Goal: Task Accomplishment & Management: Manage account settings

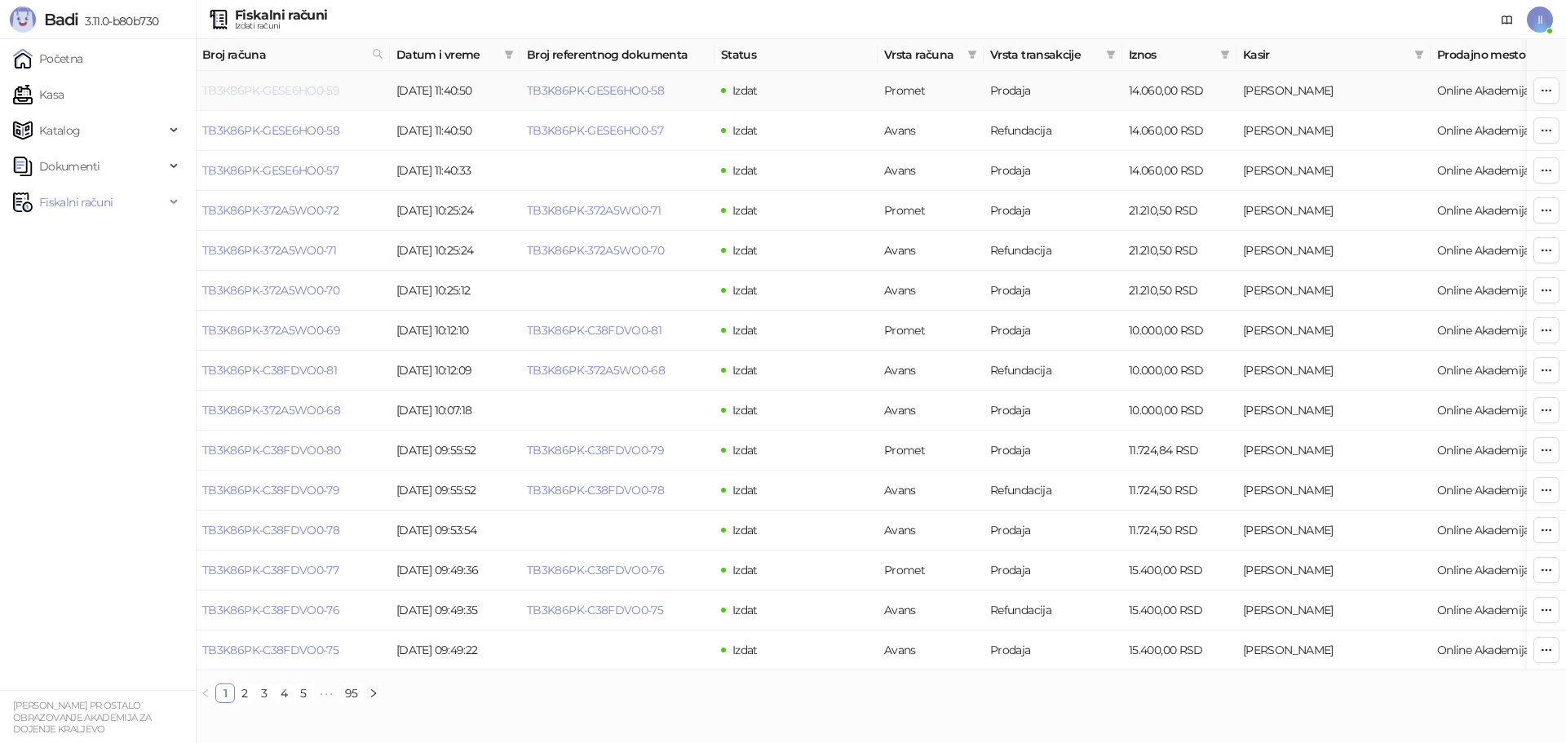
click at [301, 89] on link "TB3K86PK-GESE6HO0-59" at bounding box center [270, 90] width 137 height 15
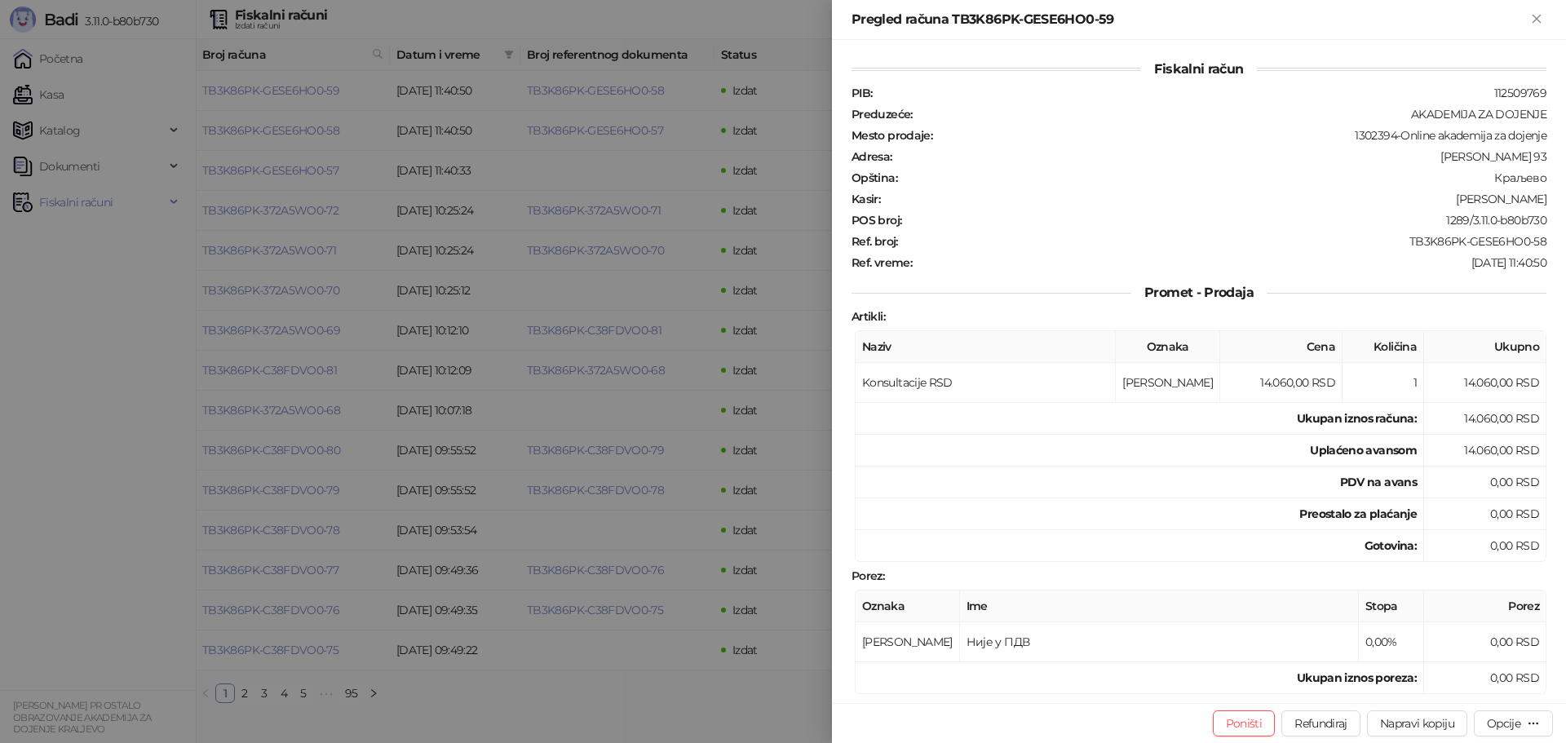
click at [203, 202] on div at bounding box center [783, 371] width 1566 height 743
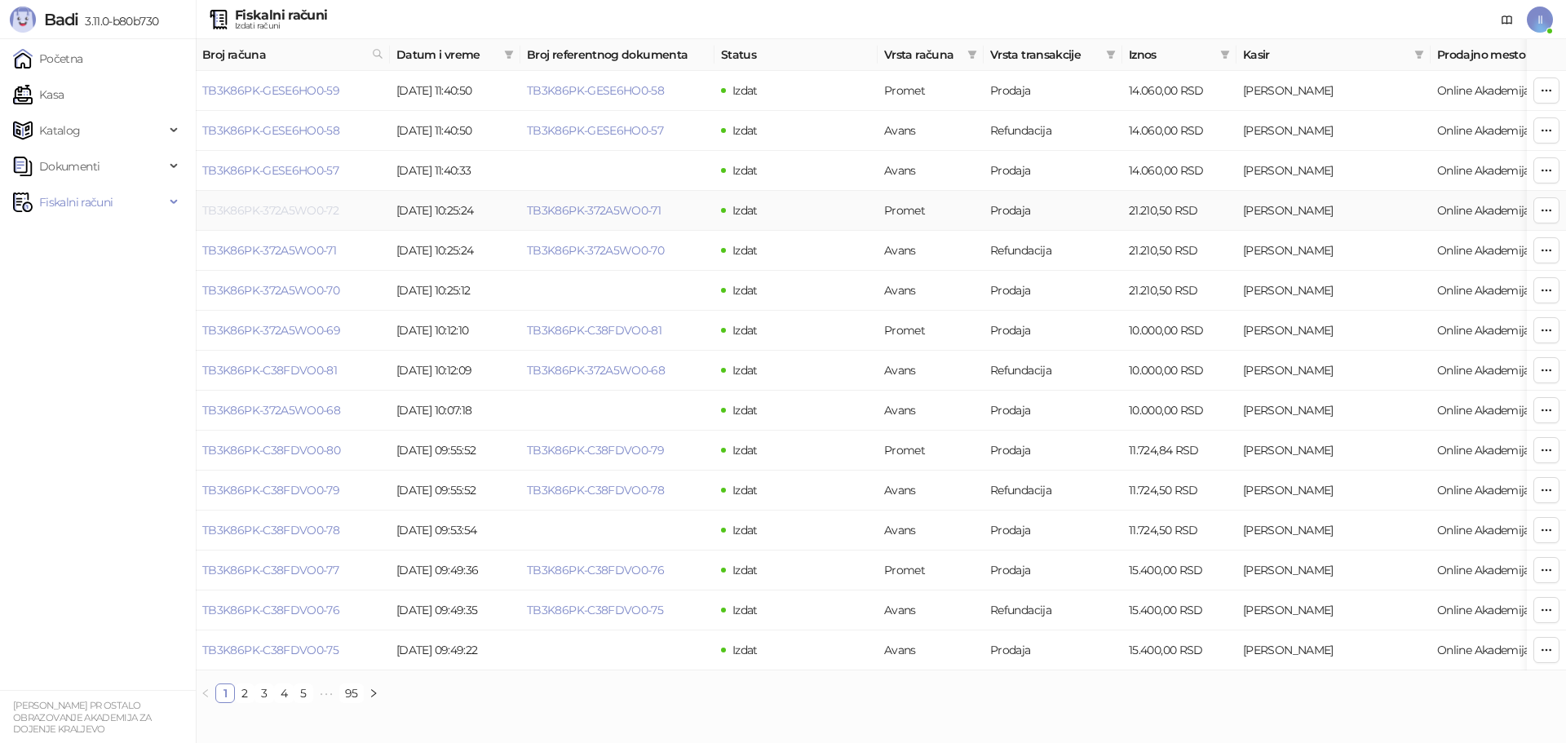
click at [268, 213] on link "TB3K86PK-372A5WO0-72" at bounding box center [270, 210] width 136 height 15
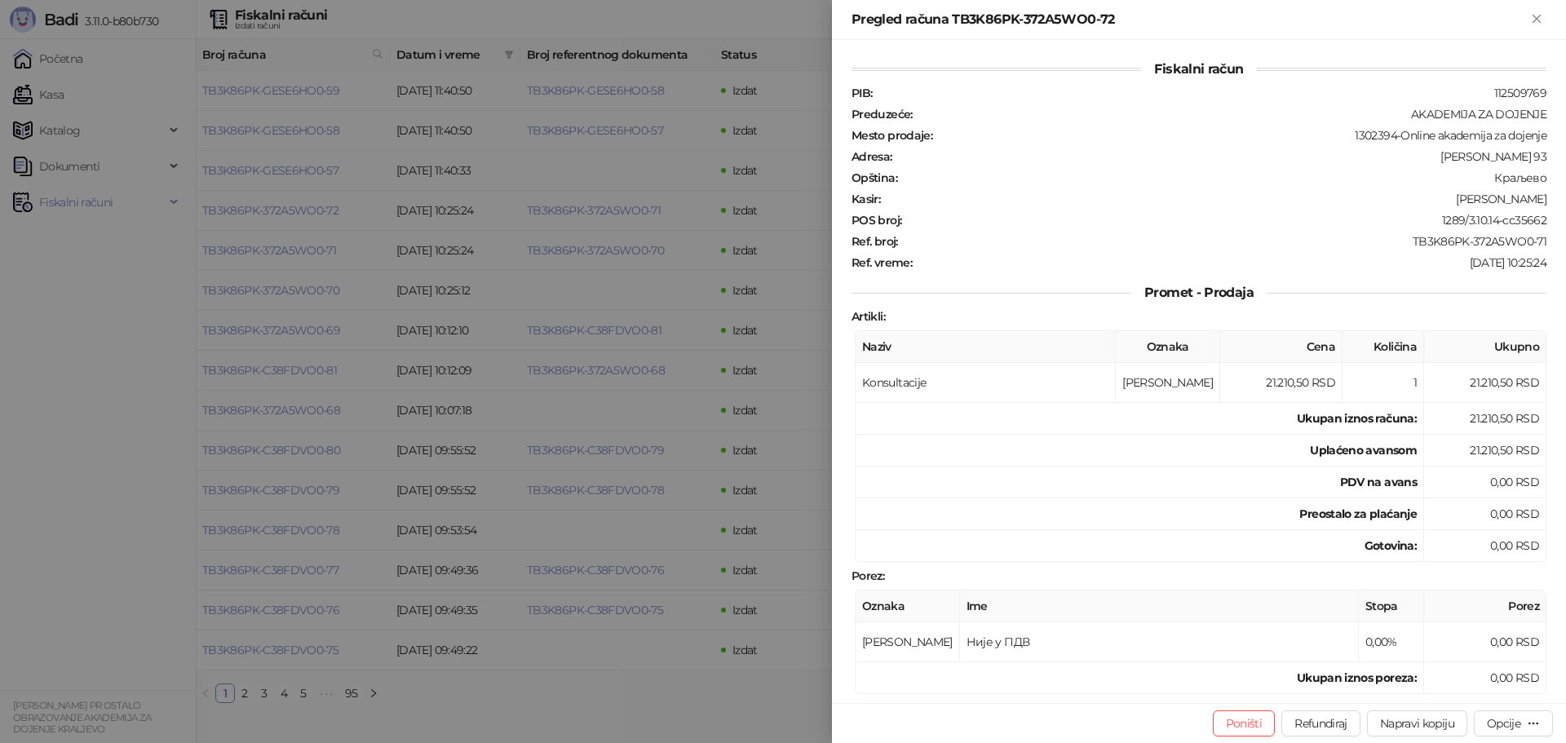
click at [136, 296] on div at bounding box center [783, 371] width 1566 height 743
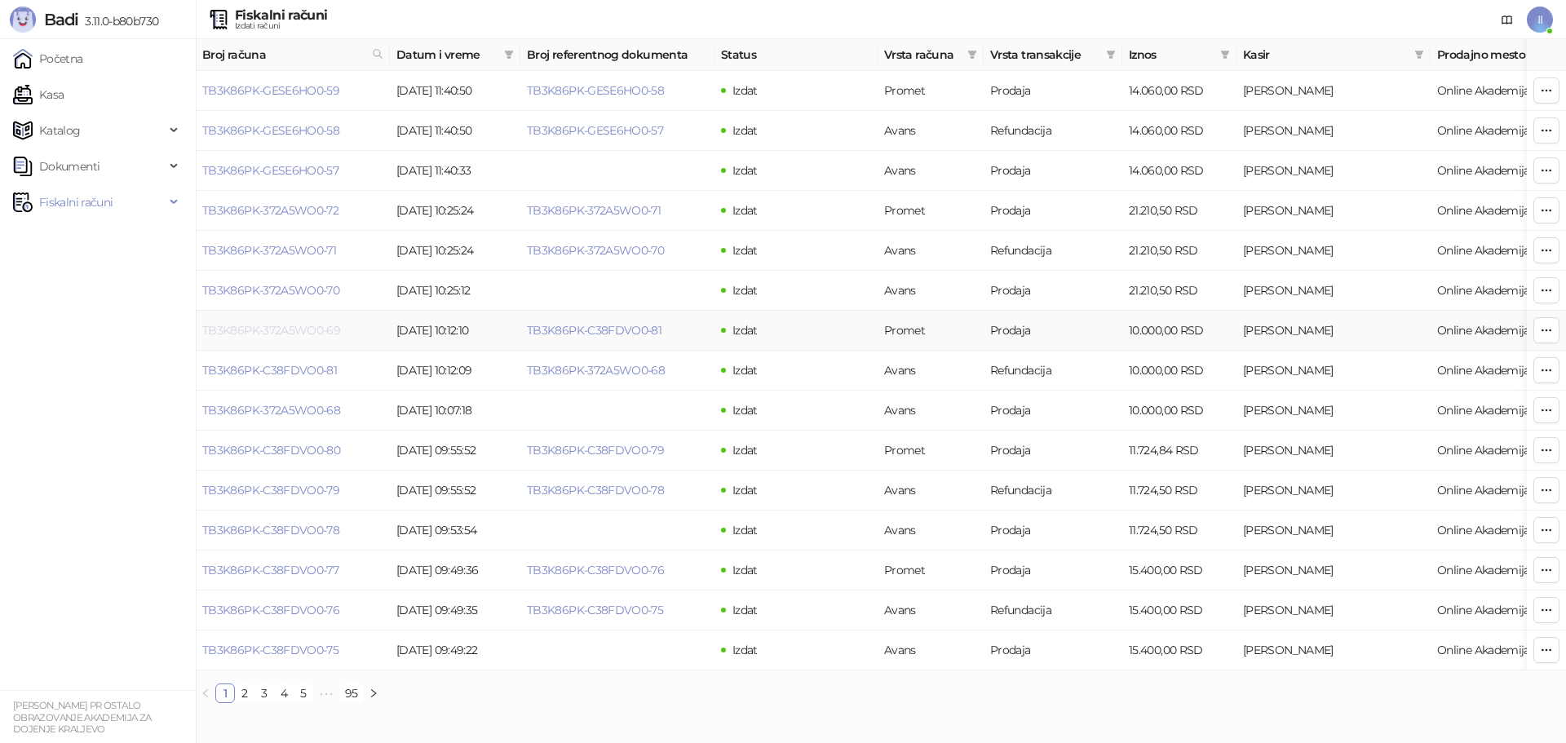
click at [268, 325] on link "TB3K86PK-372A5WO0-69" at bounding box center [271, 330] width 138 height 15
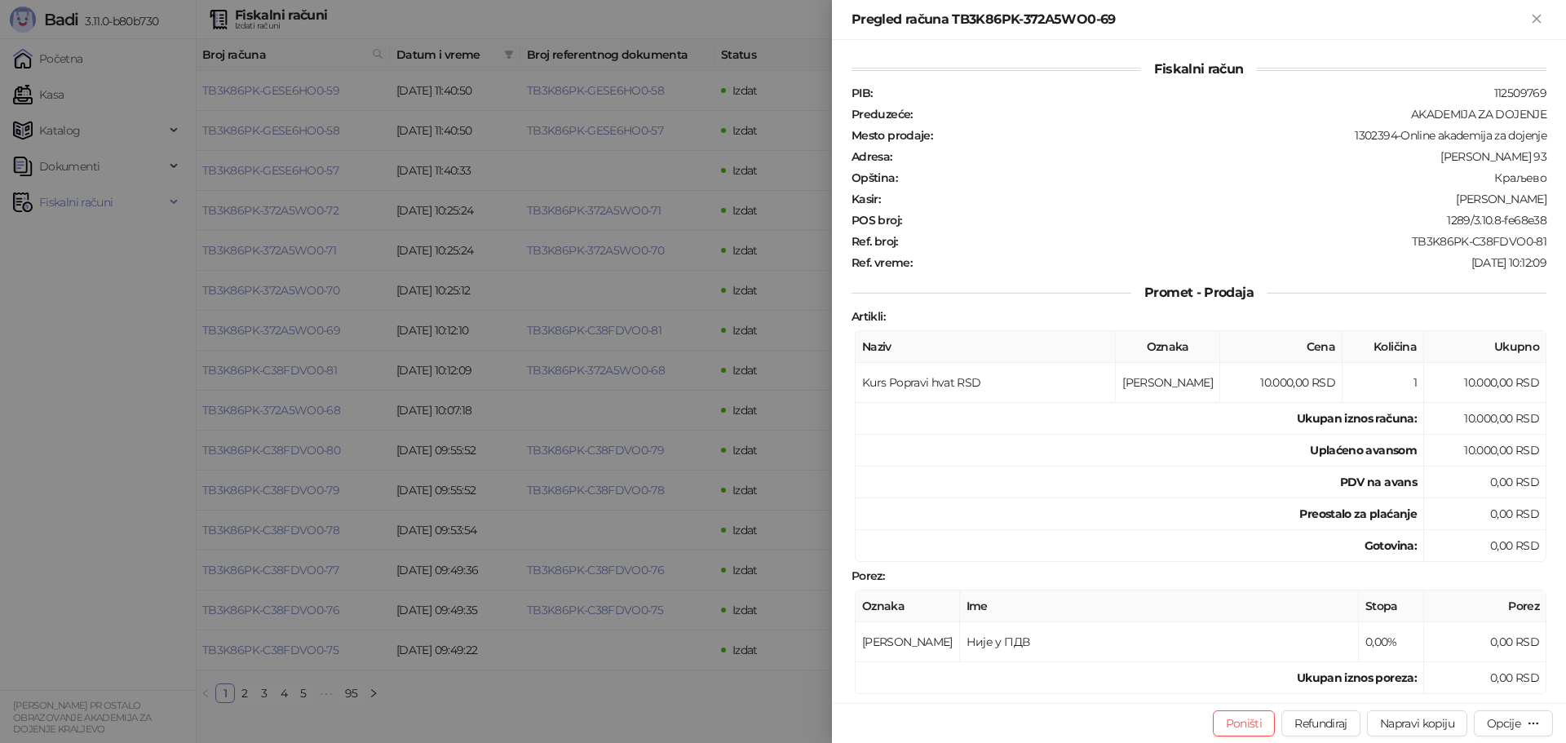
click at [131, 349] on div at bounding box center [783, 371] width 1566 height 743
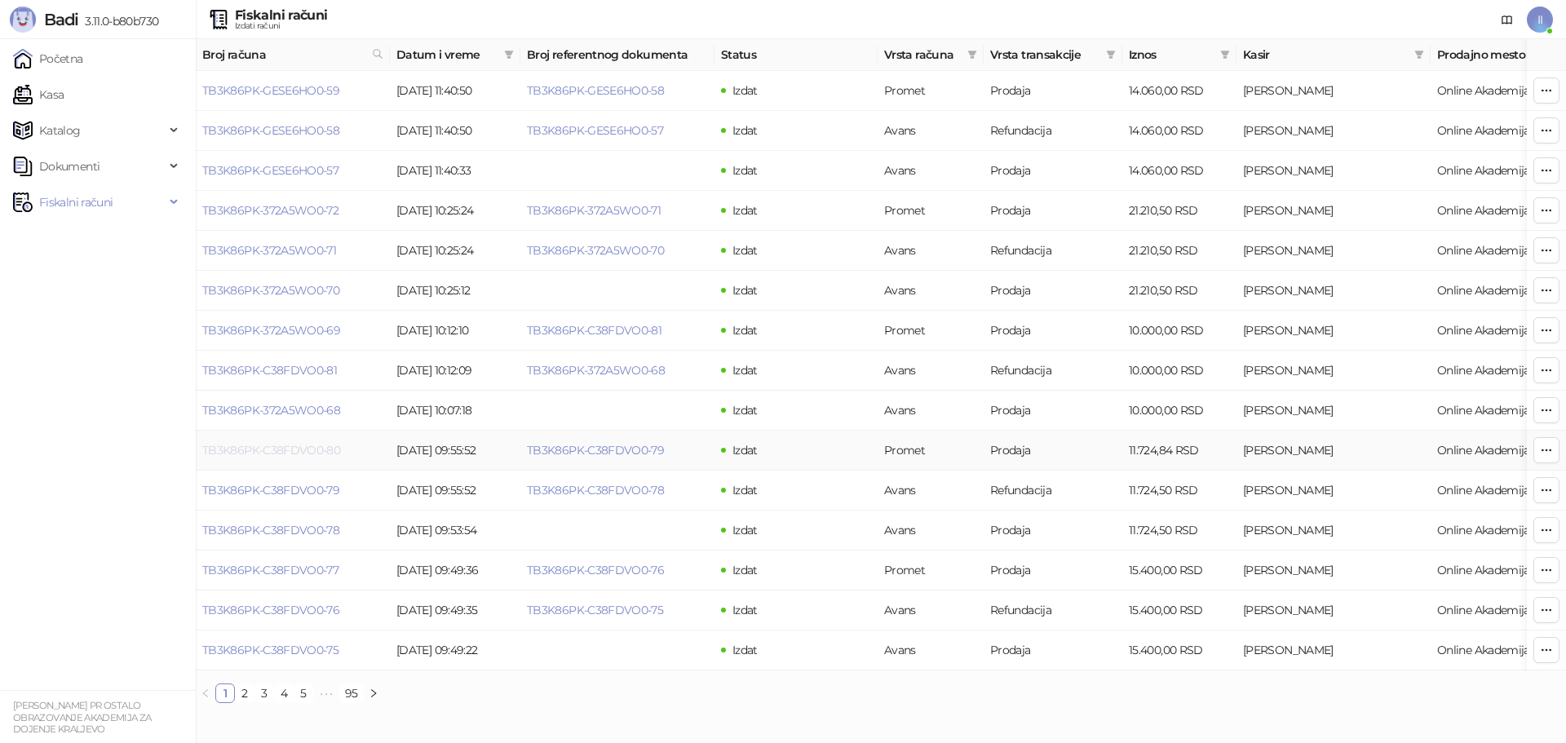
click at [260, 444] on link "TB3K86PK-C38FDVO0-80" at bounding box center [271, 450] width 138 height 15
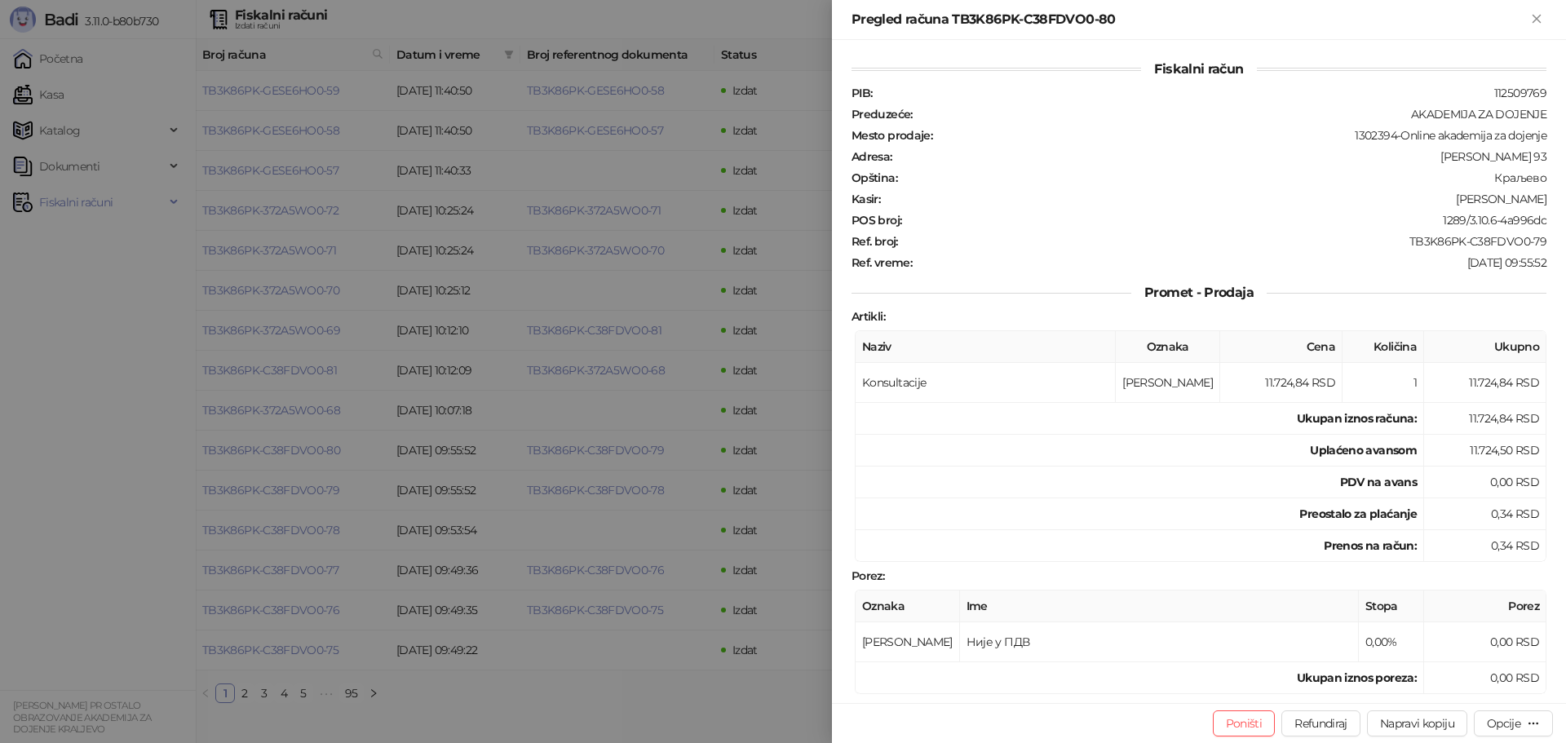
click at [103, 402] on div at bounding box center [783, 371] width 1566 height 743
